Goal: Navigation & Orientation: Find specific page/section

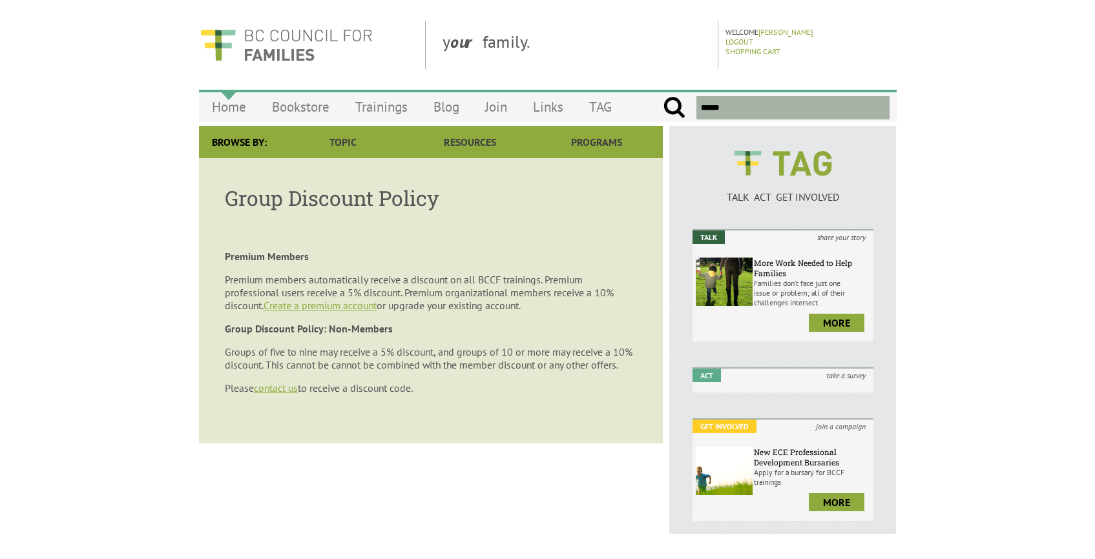
click at [235, 103] on link "Home" at bounding box center [229, 107] width 60 height 30
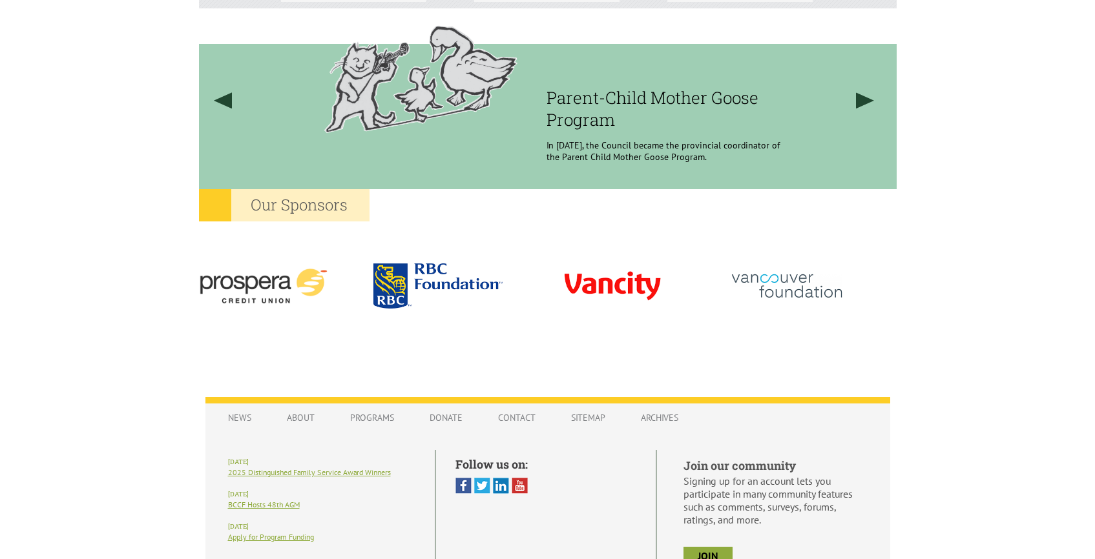
scroll to position [1122, 0]
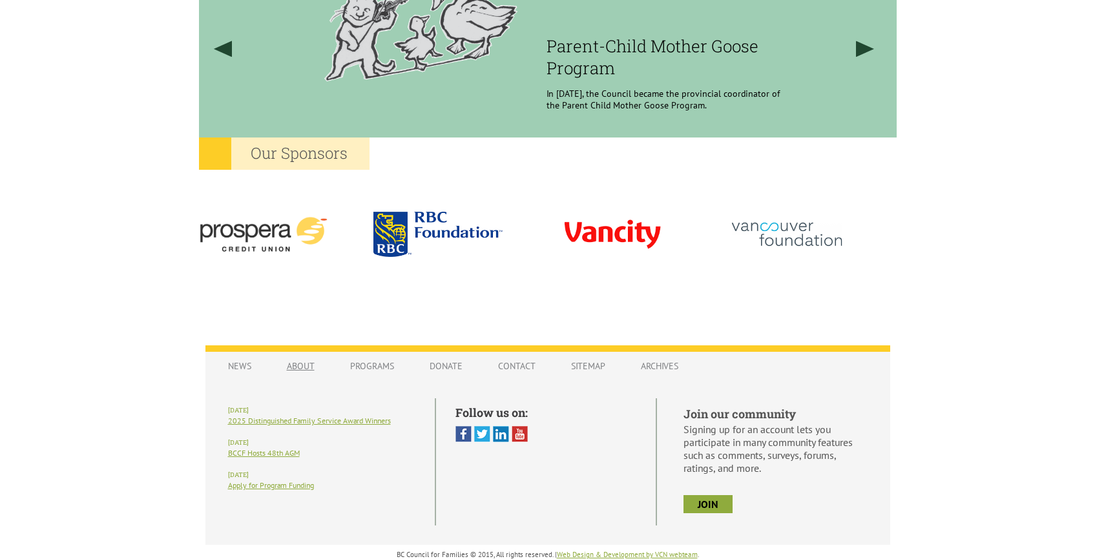
click at [307, 355] on link "About" at bounding box center [301, 366] width 54 height 25
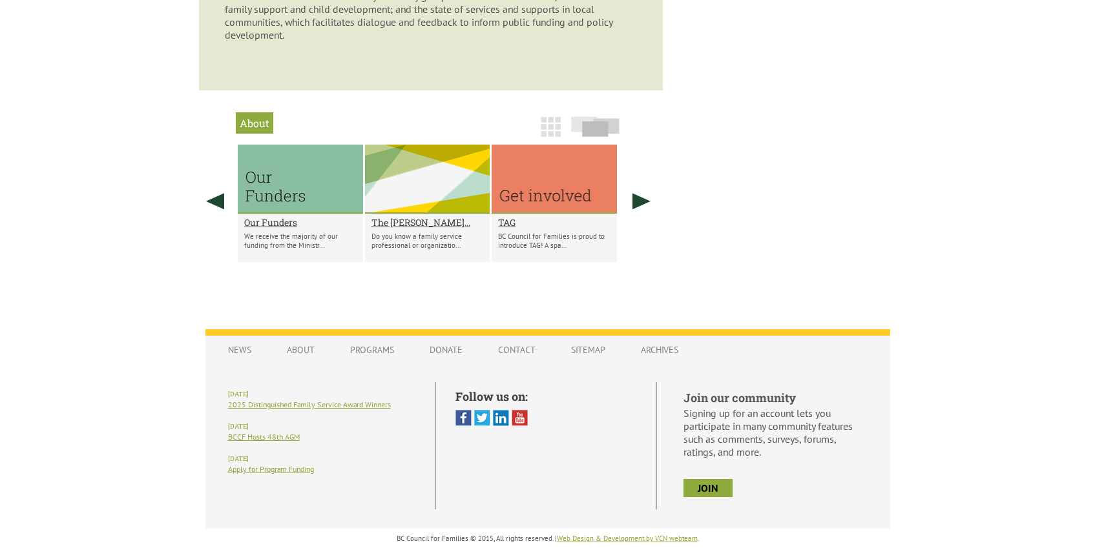
scroll to position [928, 0]
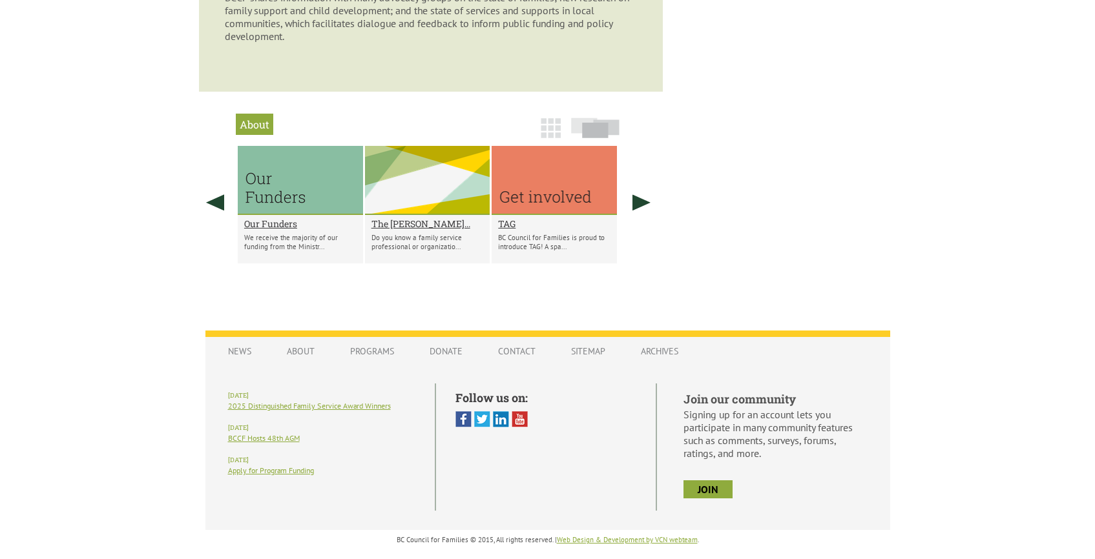
click at [547, 122] on img at bounding box center [551, 128] width 20 height 20
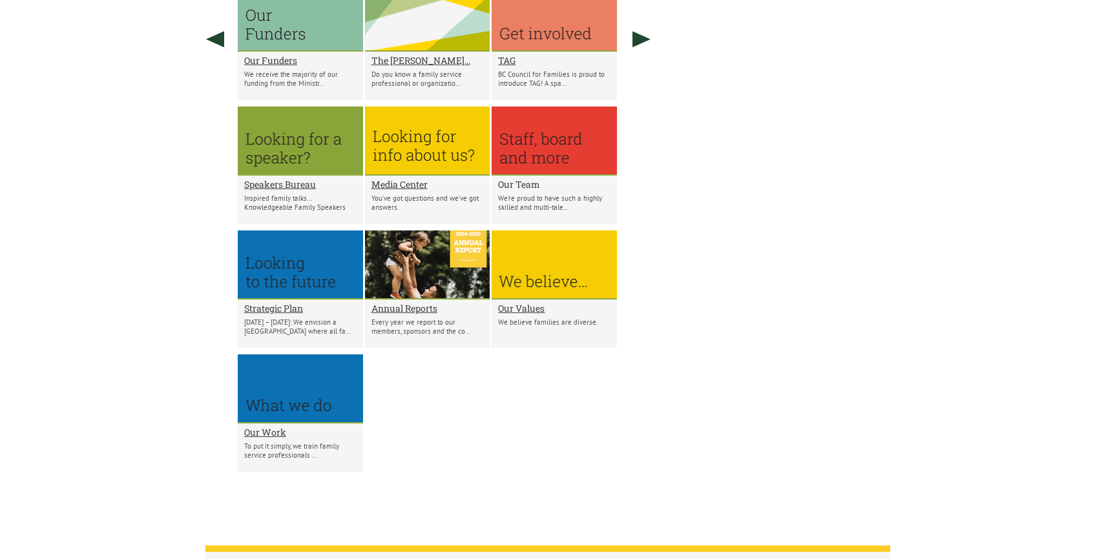
click at [520, 184] on h2 "Our Team" at bounding box center [554, 184] width 112 height 12
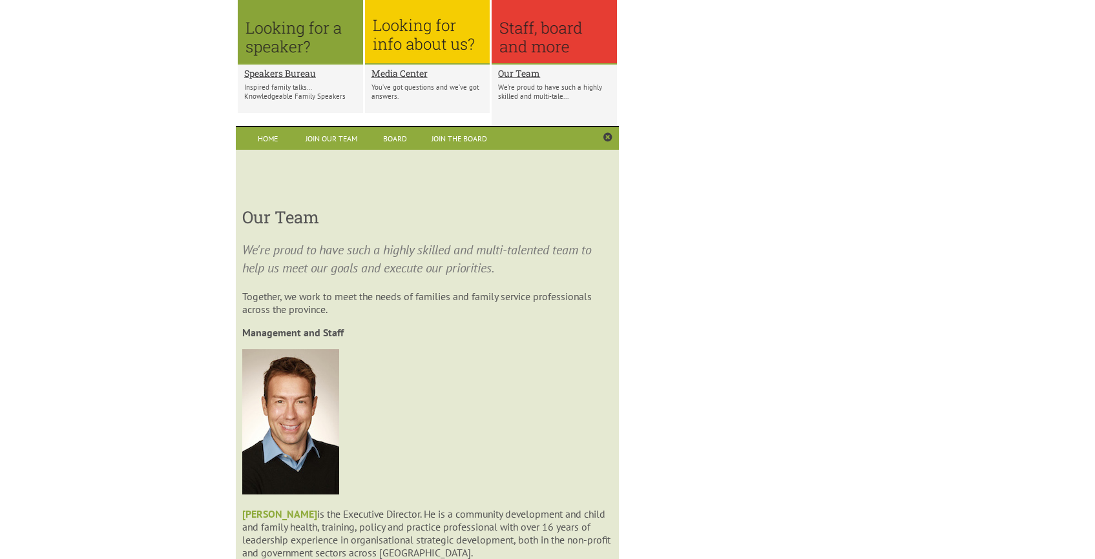
scroll to position [1225, 0]
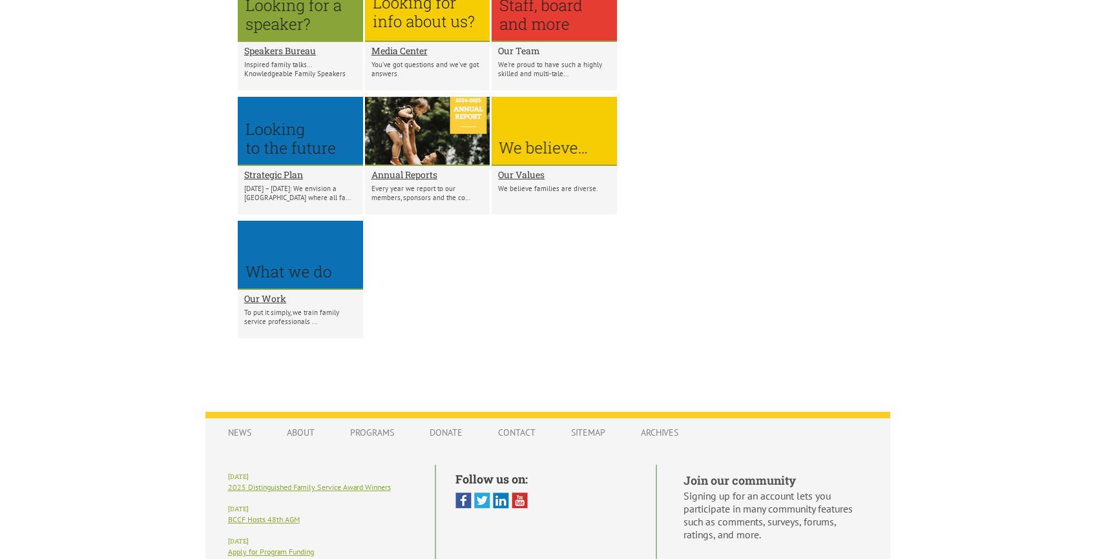
drag, startPoint x: 512, startPoint y: 44, endPoint x: 507, endPoint y: 49, distance: 7.3
click at [512, 45] on h2 "Our Team" at bounding box center [554, 51] width 112 height 12
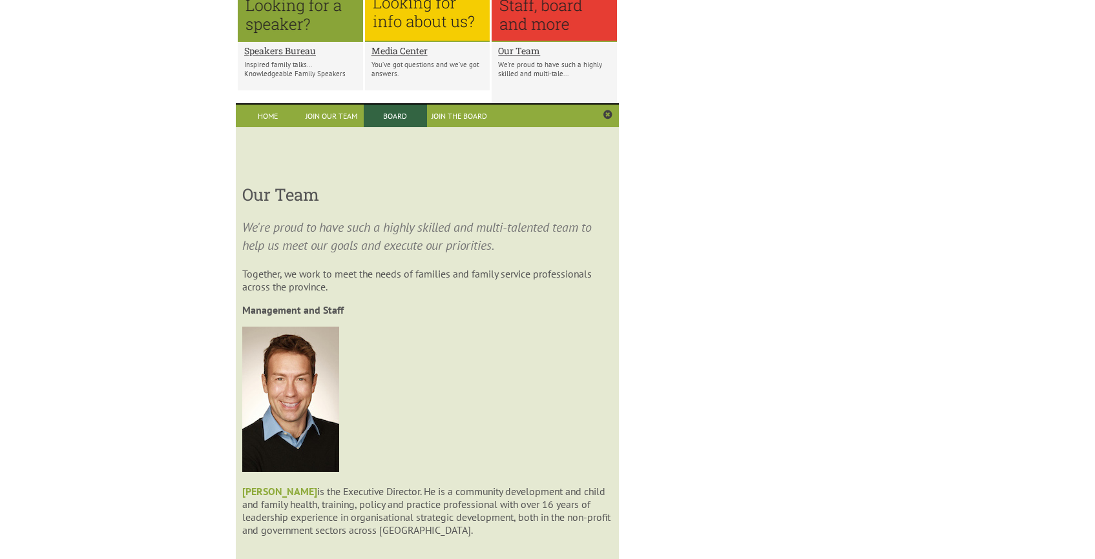
click at [397, 120] on link "Board" at bounding box center [396, 116] width 64 height 23
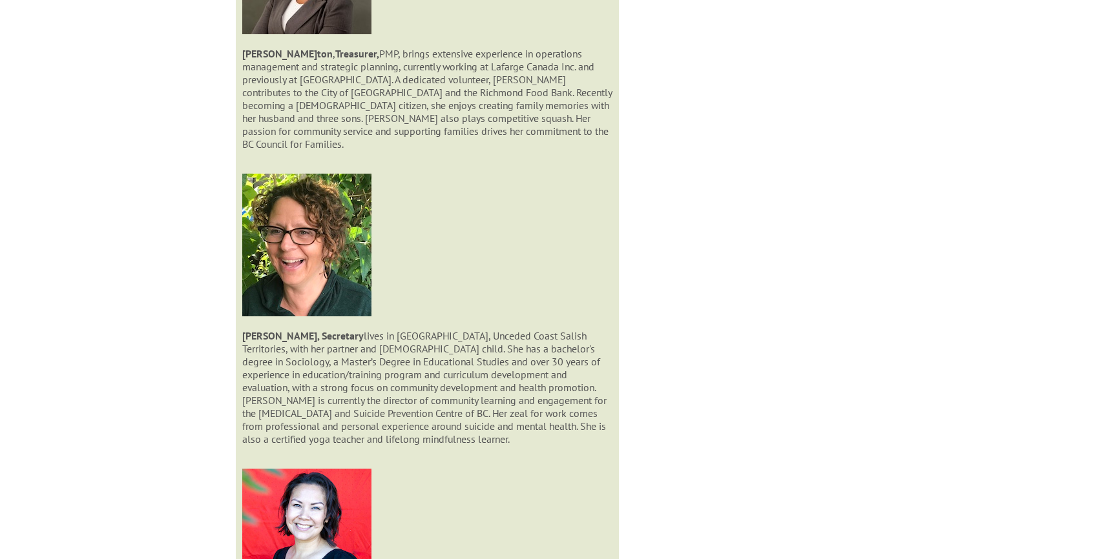
scroll to position [2151, 0]
